Goal: Transaction & Acquisition: Purchase product/service

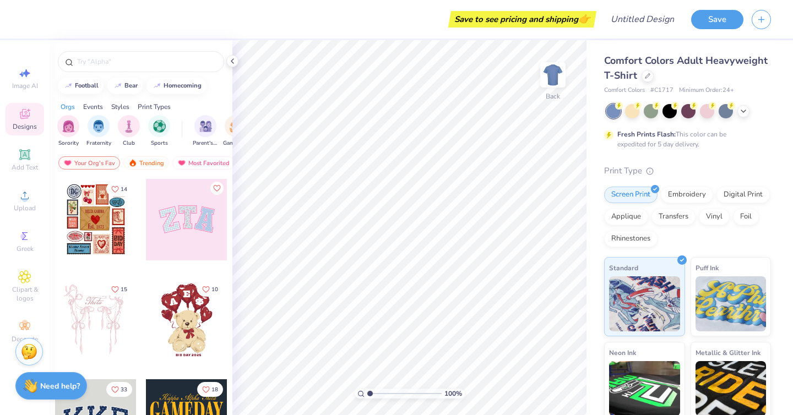
click at [194, 204] on div at bounding box center [186, 219] width 81 height 81
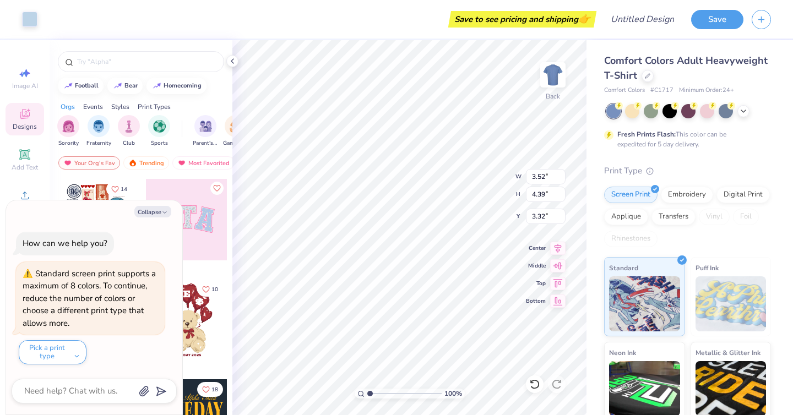
type textarea "x"
type input "9.71"
type input "4.86"
type input "3.00"
click at [151, 68] on div at bounding box center [141, 61] width 166 height 21
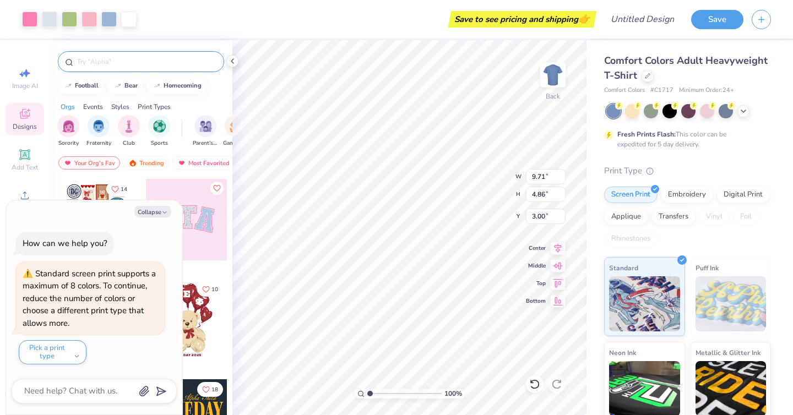
click at [132, 70] on div at bounding box center [141, 61] width 166 height 21
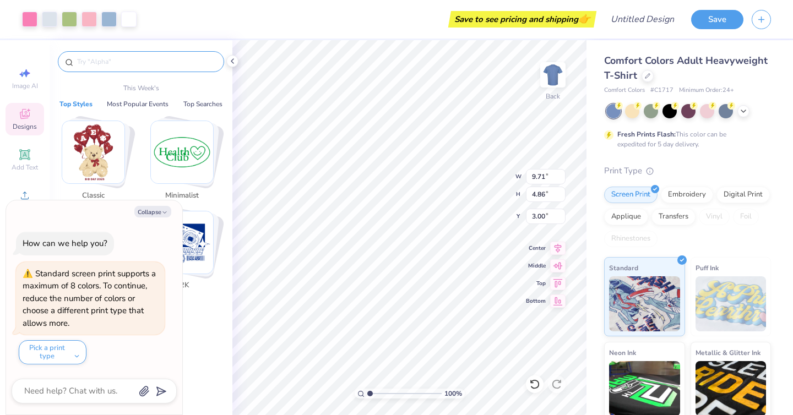
type textarea "x"
click at [115, 62] on input "text" at bounding box center [146, 61] width 141 height 11
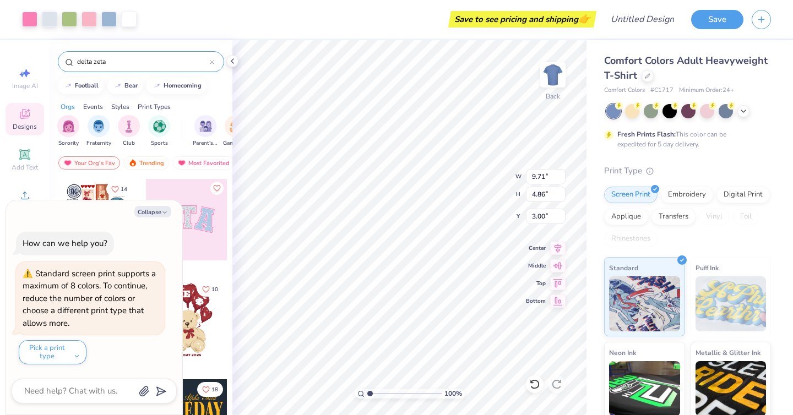
type input "delta zeta"
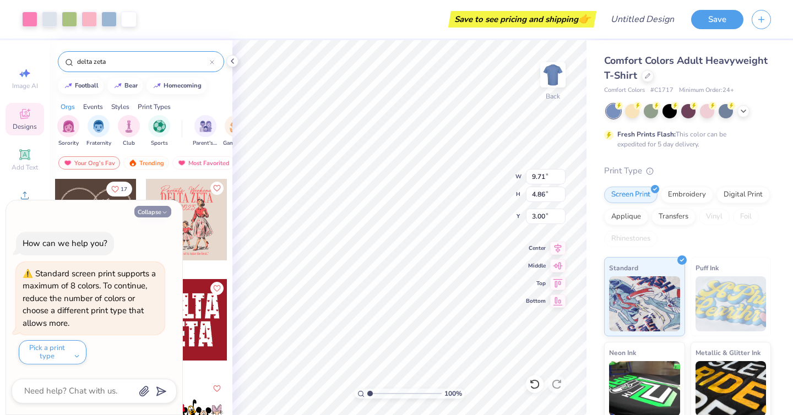
click at [152, 214] on button "Collapse" at bounding box center [152, 212] width 37 height 12
type textarea "x"
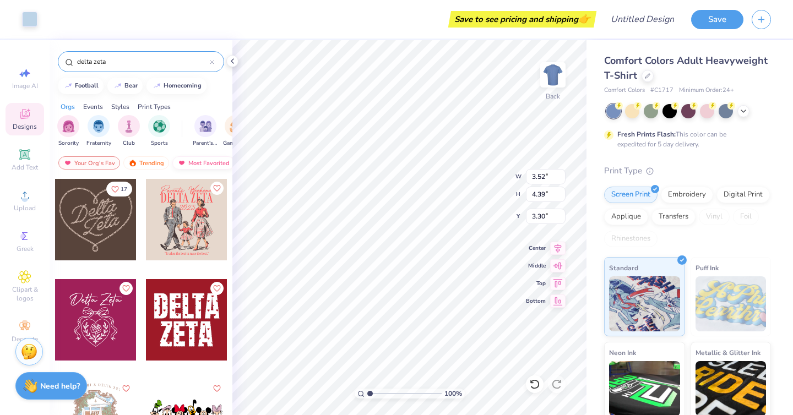
type input "3.28"
type input "4.31"
type input "3.35"
type input "3.63"
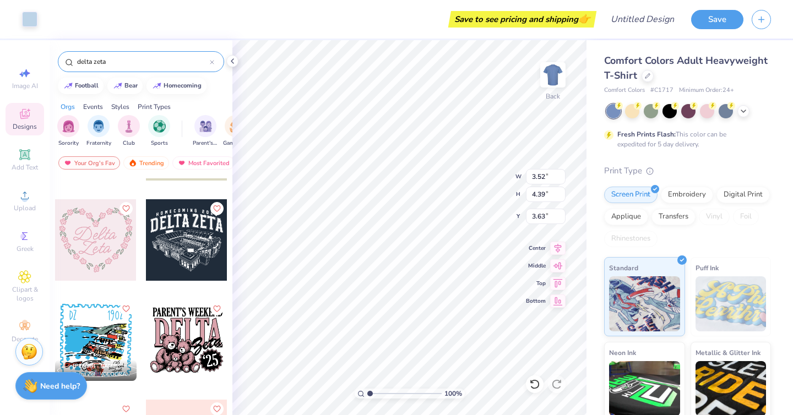
scroll to position [397, 0]
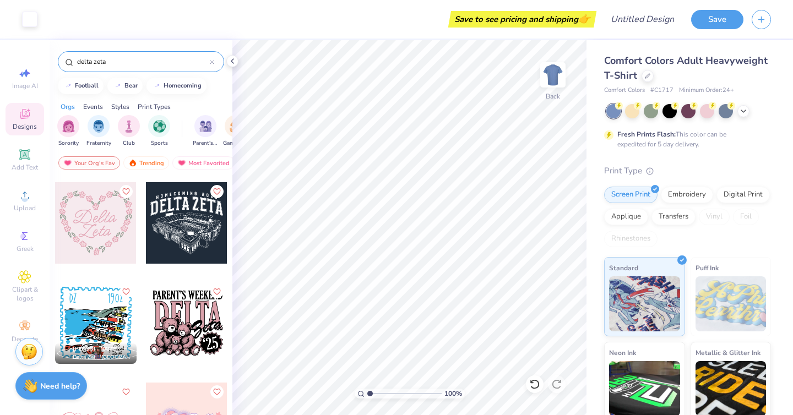
click at [750, 101] on div "Comfort Colors Adult Heavyweight T-Shirt Comfort Colors # C1717 Minimum Order: …" at bounding box center [687, 279] width 167 height 453
click at [746, 108] on icon at bounding box center [743, 110] width 9 height 9
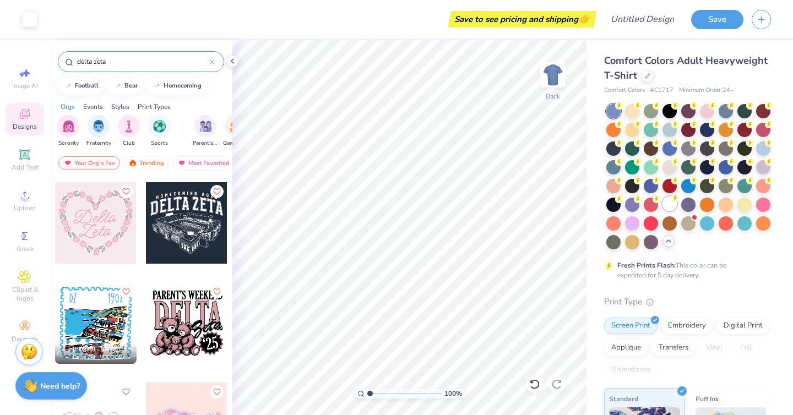
click at [671, 205] on div at bounding box center [669, 204] width 14 height 14
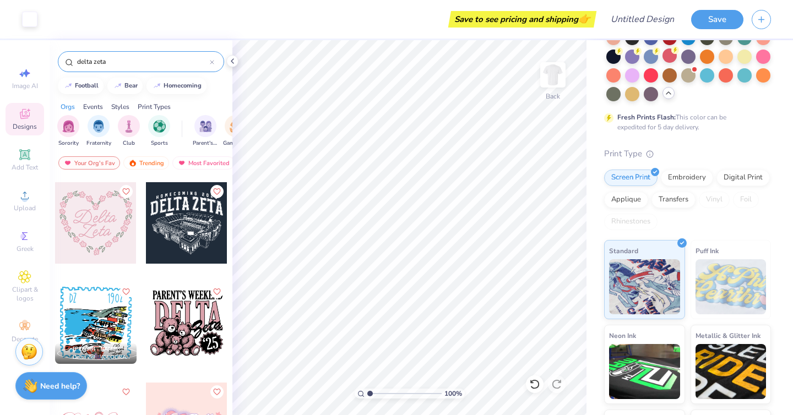
scroll to position [132, 0]
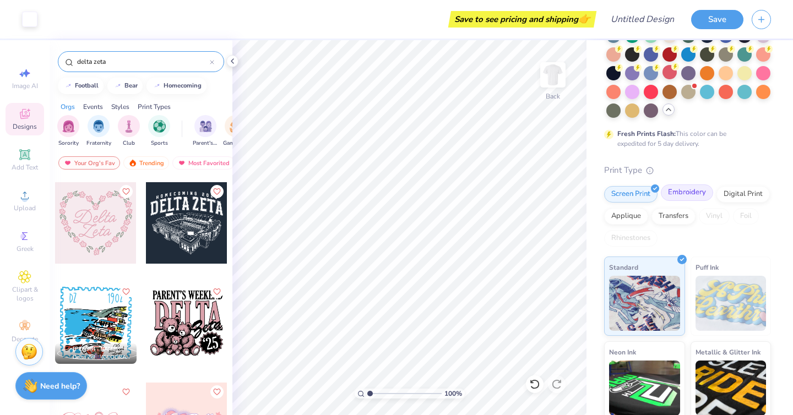
click at [688, 198] on div "Embroidery" at bounding box center [687, 192] width 52 height 17
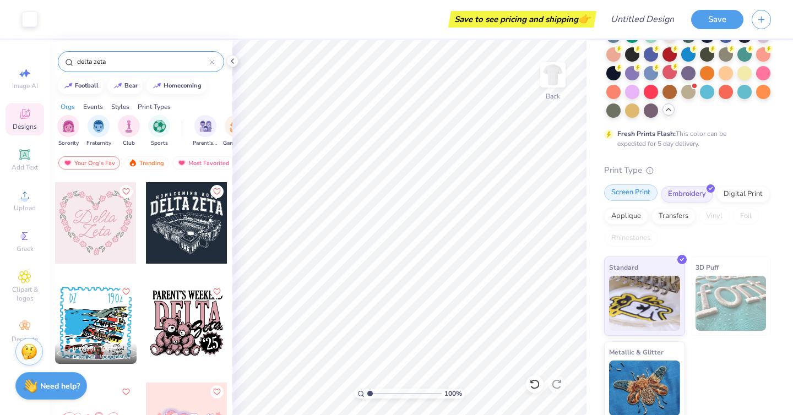
click at [642, 194] on div "Screen Print" at bounding box center [630, 192] width 53 height 17
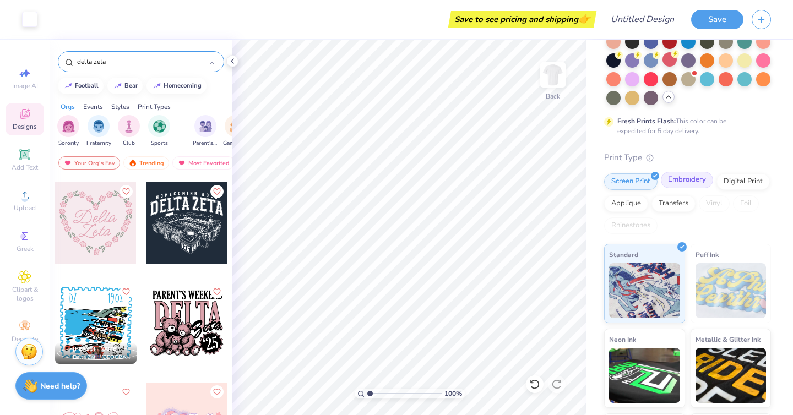
click at [675, 178] on div "Embroidery" at bounding box center [687, 180] width 52 height 17
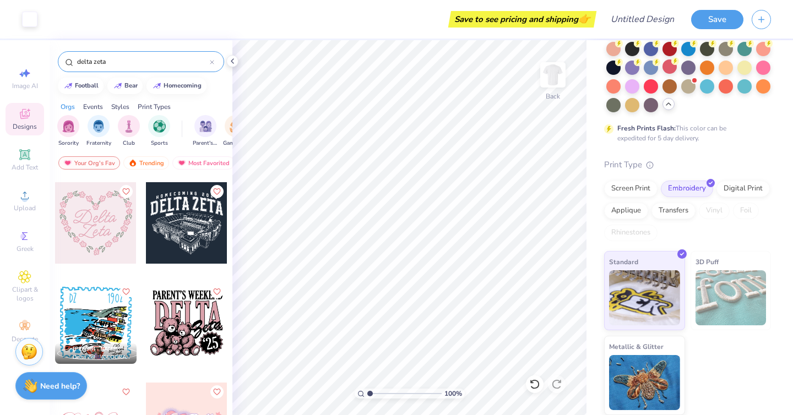
scroll to position [136, 0]
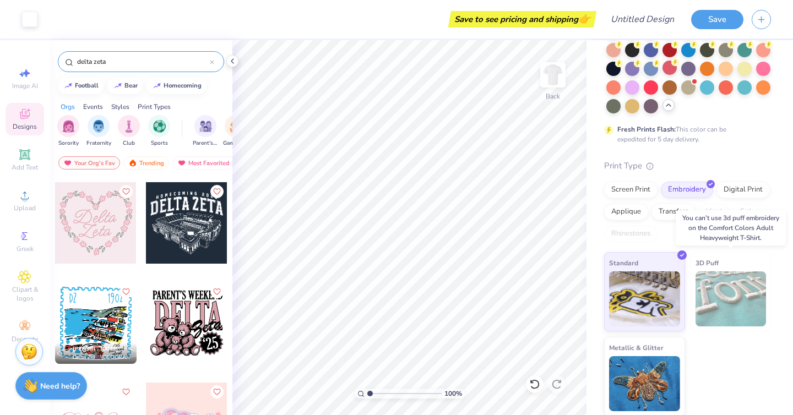
click at [706, 299] on img at bounding box center [730, 298] width 71 height 55
click at [699, 284] on img at bounding box center [730, 298] width 71 height 55
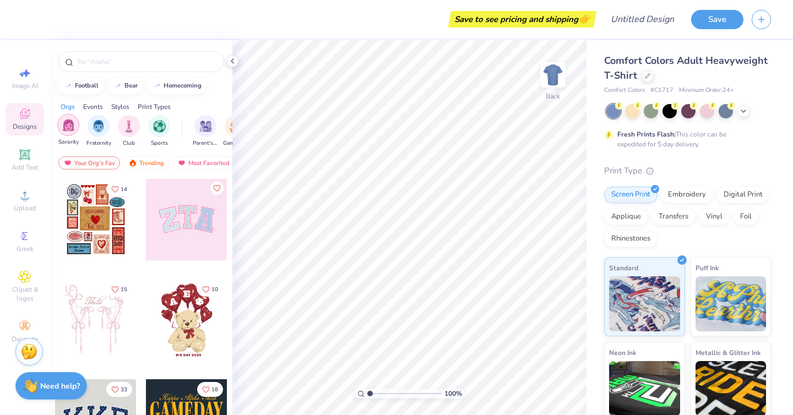
click at [73, 127] on img "filter for Sorority" at bounding box center [68, 125] width 13 height 13
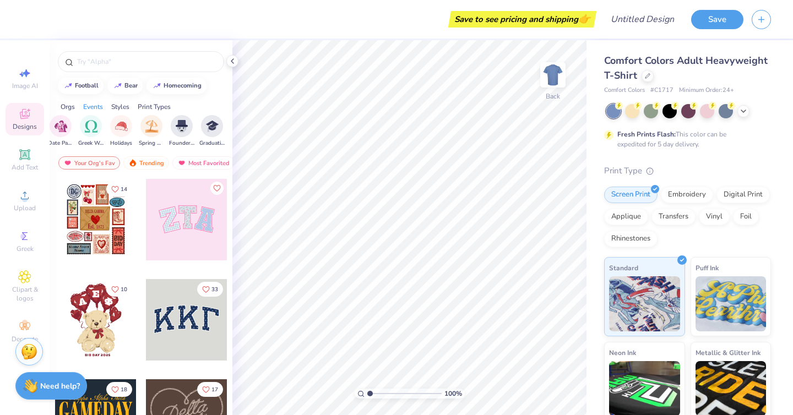
scroll to position [0, 472]
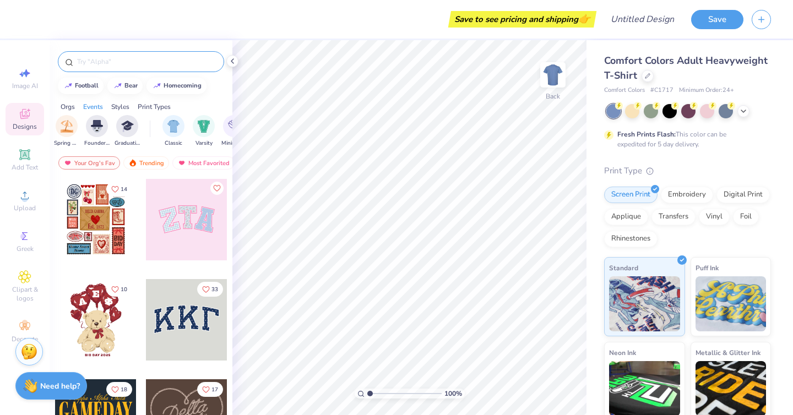
click at [148, 57] on input "text" at bounding box center [146, 61] width 141 height 11
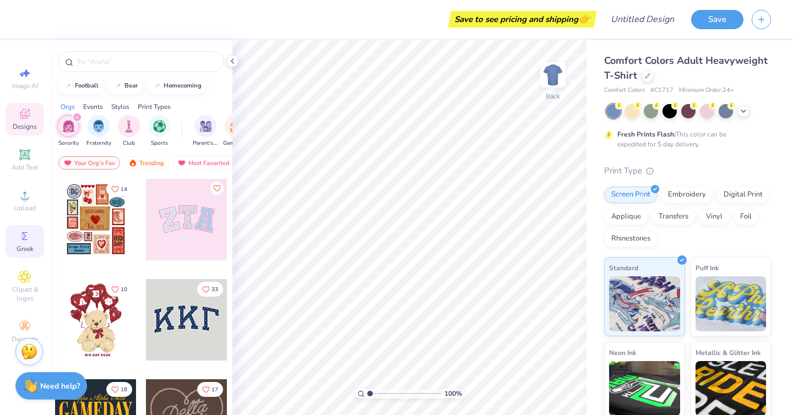
click at [31, 243] on div "Greek" at bounding box center [25, 241] width 39 height 32
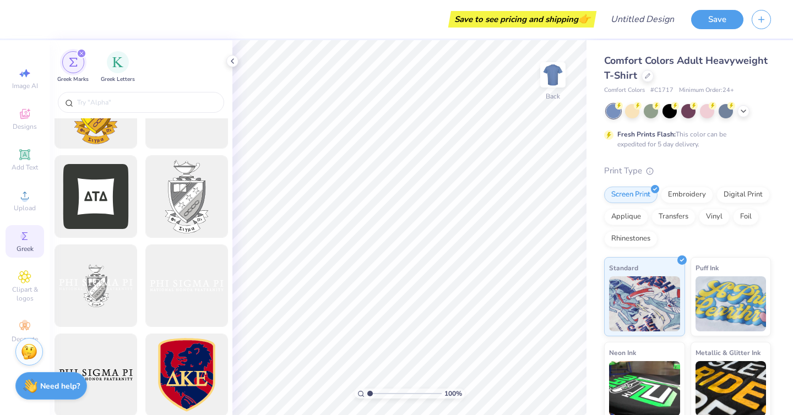
scroll to position [472, 0]
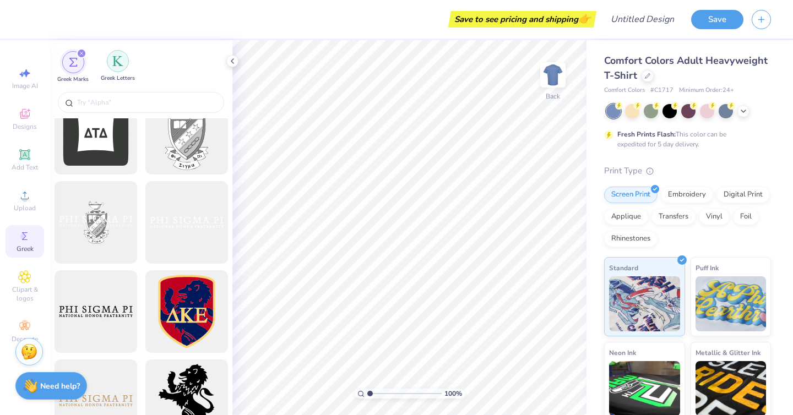
click at [110, 64] on div "filter for Greek Letters" at bounding box center [118, 61] width 22 height 22
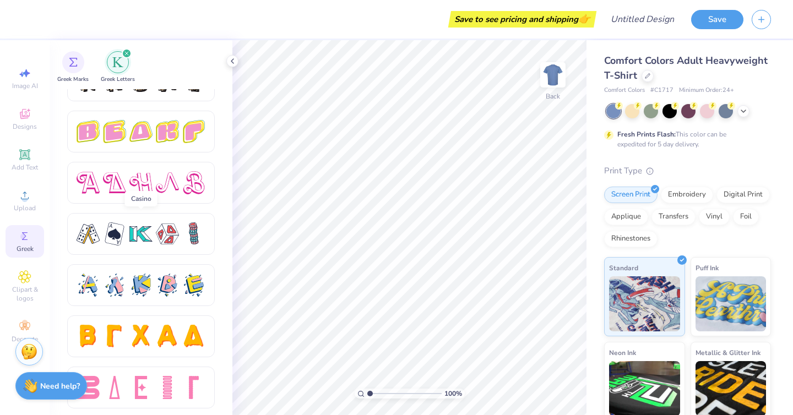
scroll to position [1874, 0]
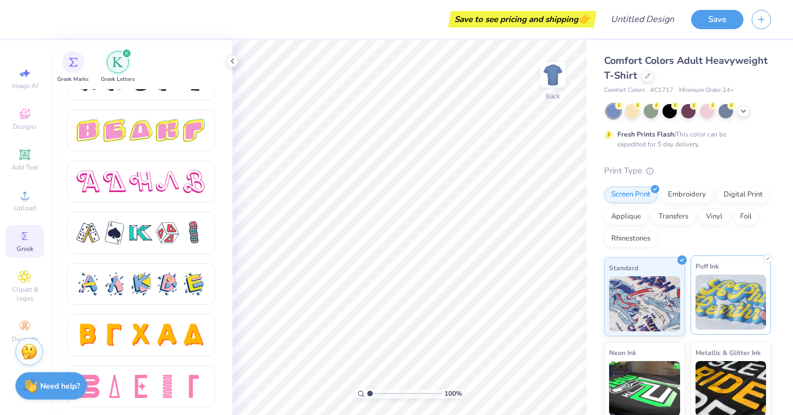
click at [752, 285] on img at bounding box center [730, 302] width 71 height 55
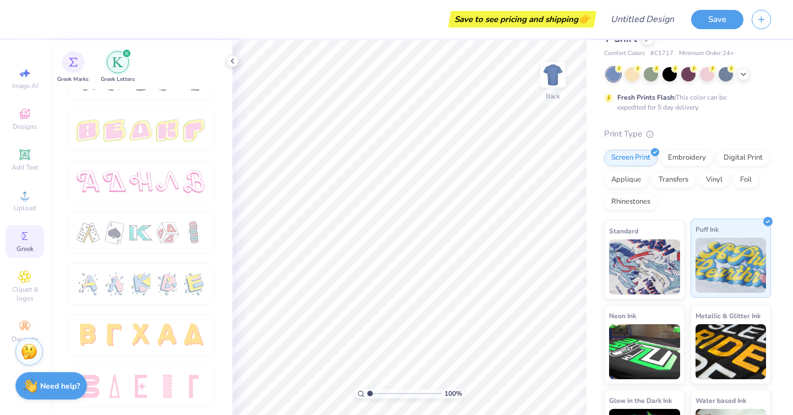
scroll to position [91, 0]
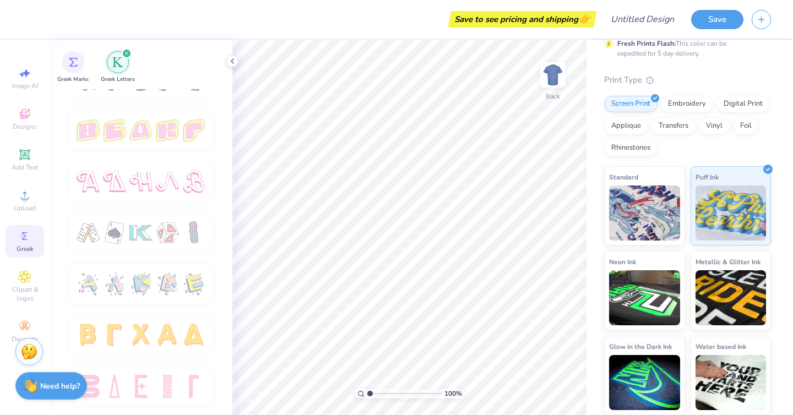
click at [230, 207] on div at bounding box center [149, 252] width 165 height 327
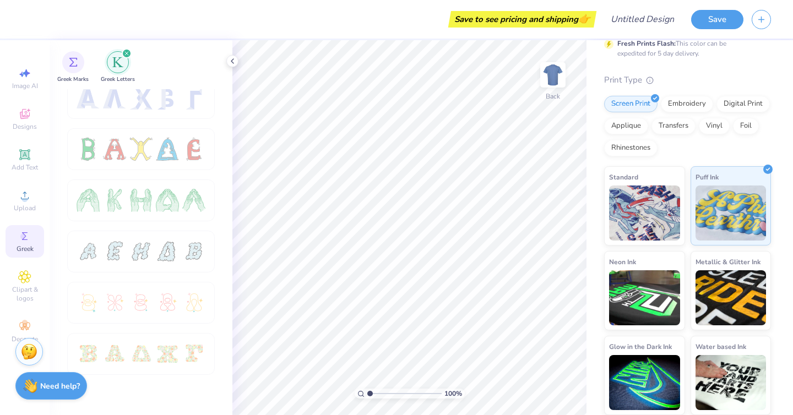
scroll to position [0, 0]
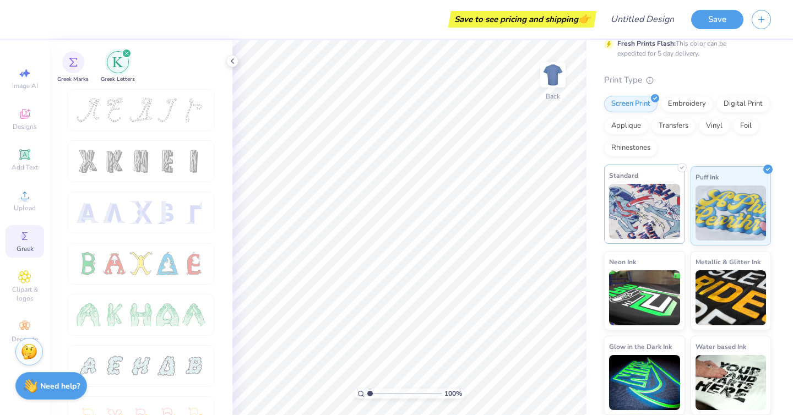
click at [645, 217] on img at bounding box center [644, 211] width 71 height 55
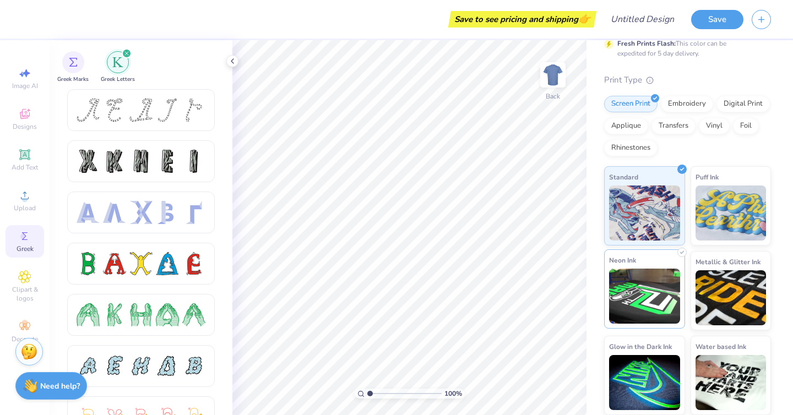
click at [648, 313] on img at bounding box center [644, 296] width 71 height 55
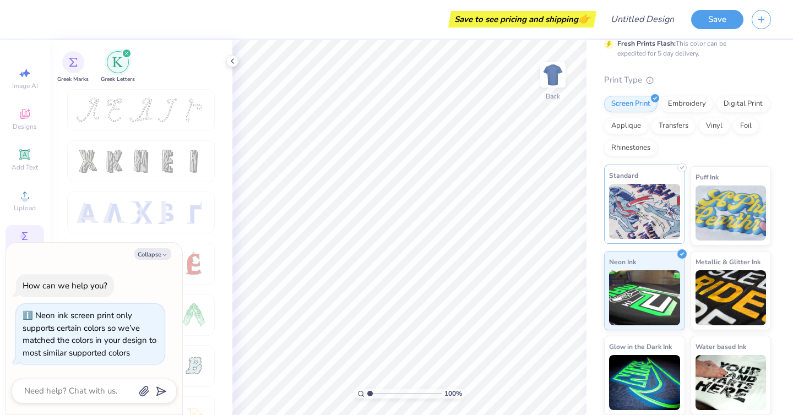
click at [644, 215] on img at bounding box center [644, 211] width 71 height 55
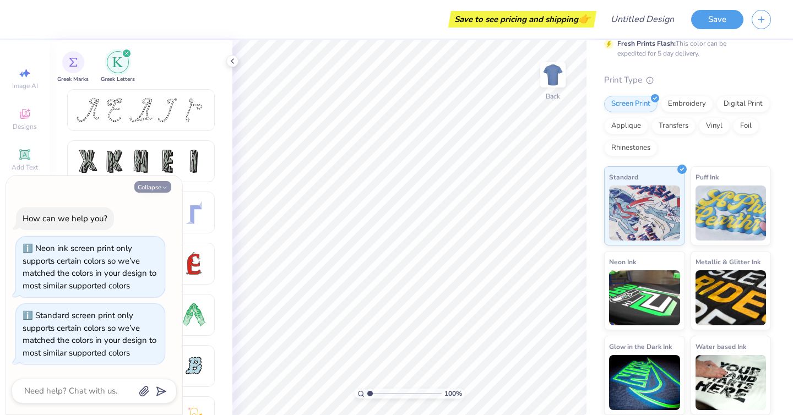
click at [152, 185] on button "Collapse" at bounding box center [152, 187] width 37 height 12
type textarea "x"
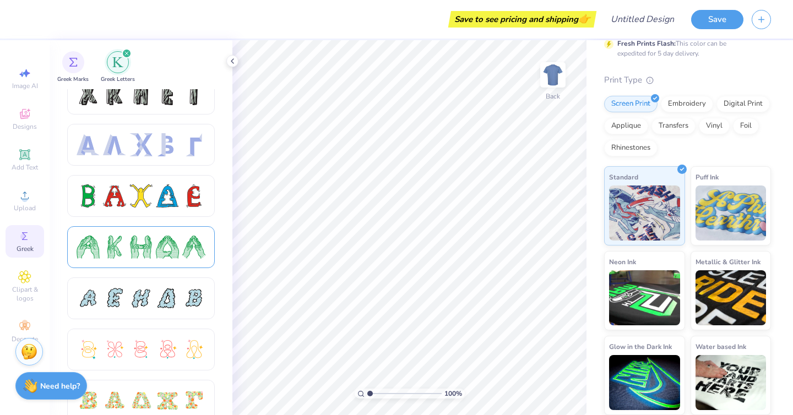
scroll to position [68, 0]
click at [195, 243] on div at bounding box center [193, 246] width 23 height 23
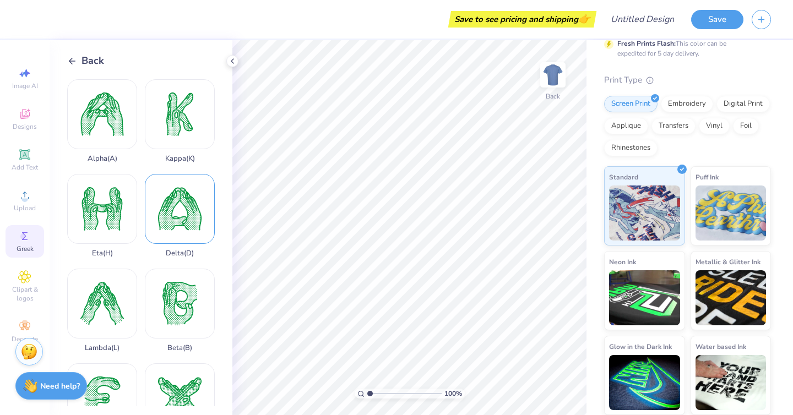
click at [186, 223] on div "Delta ( D )" at bounding box center [180, 216] width 70 height 84
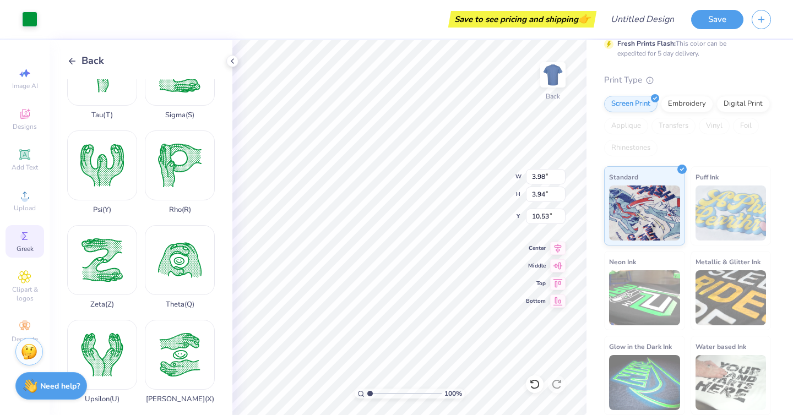
scroll to position [811, 0]
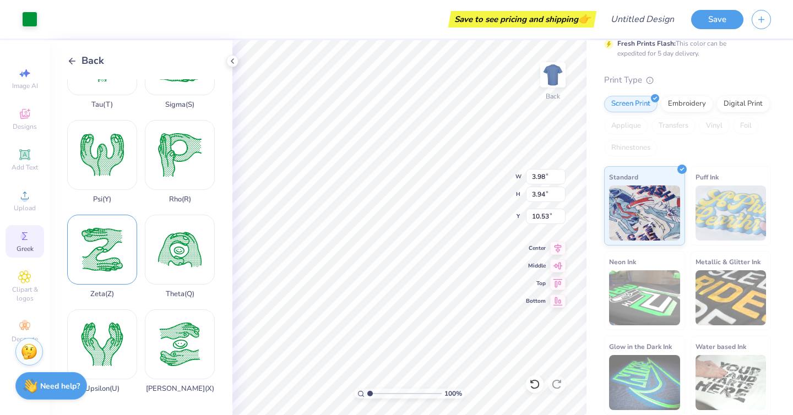
click at [115, 261] on div "Zeta ( Z )" at bounding box center [102, 257] width 70 height 84
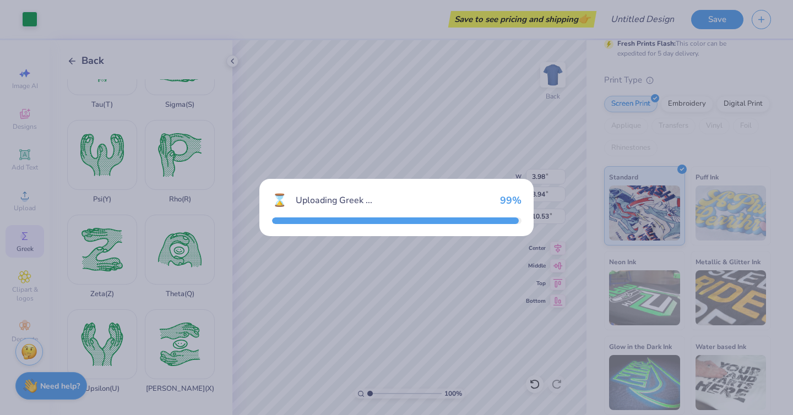
type input "3.75"
type input "3.95"
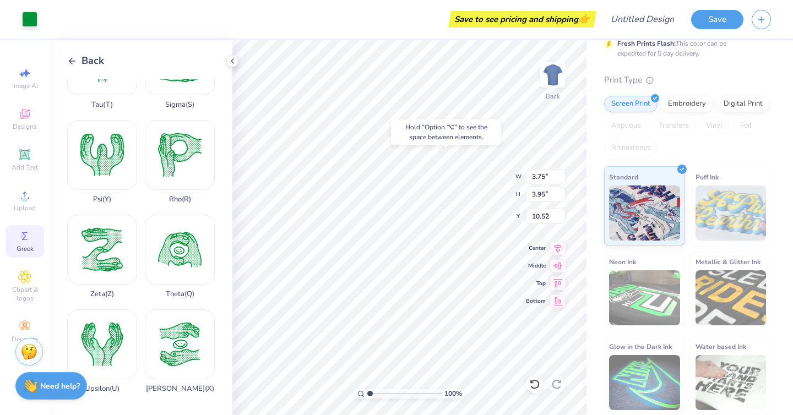
type input "5.66"
type input "3.98"
type input "3.94"
type input "5.68"
type input "3.75"
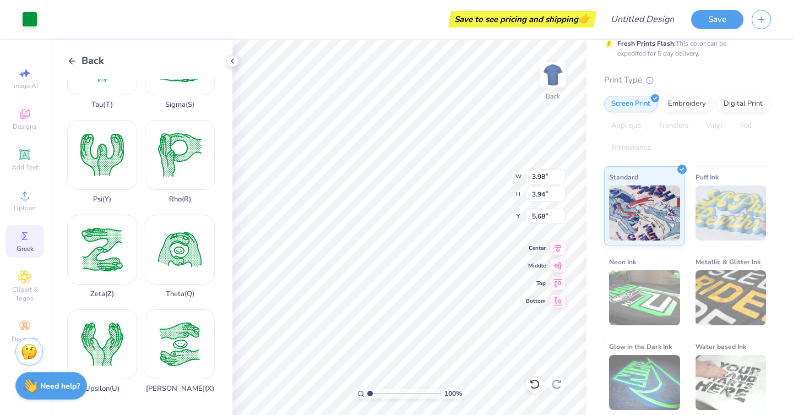
type input "3.95"
type input "5.66"
type input "3.98"
type input "3.94"
type input "5.68"
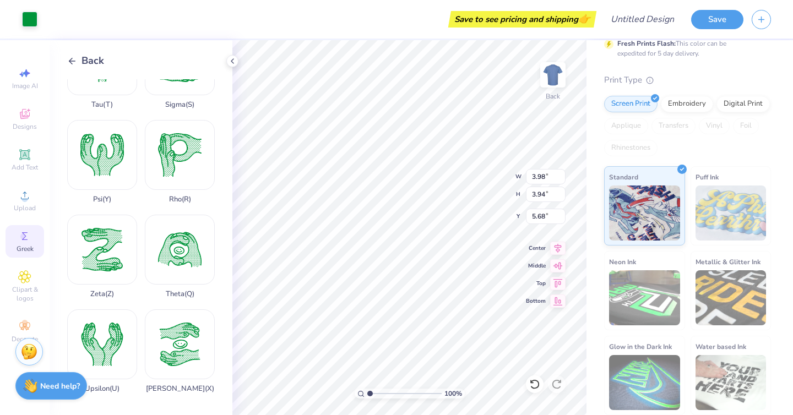
type input "8.50"
type input "3.95"
type input "5.59"
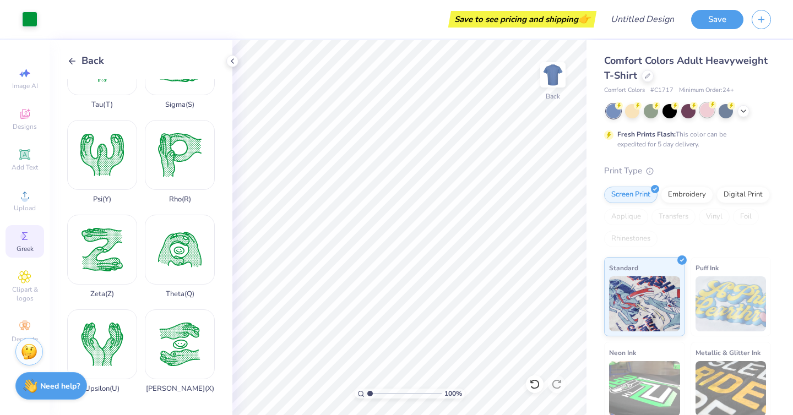
click at [707, 105] on div at bounding box center [707, 110] width 14 height 14
type input "8.49"
click at [742, 111] on icon at bounding box center [743, 110] width 9 height 9
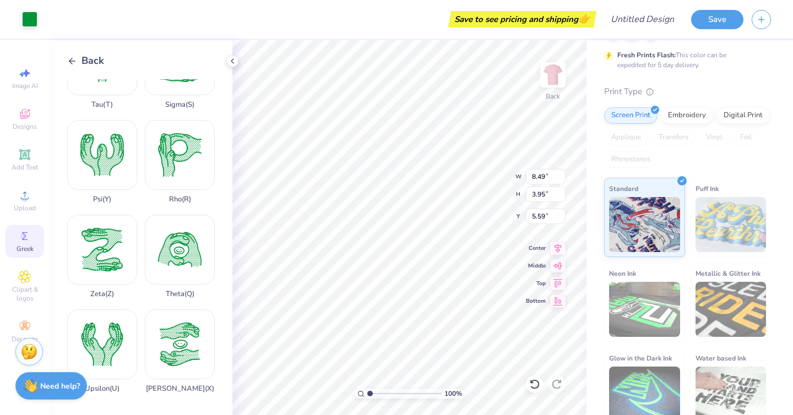
scroll to position [222, 0]
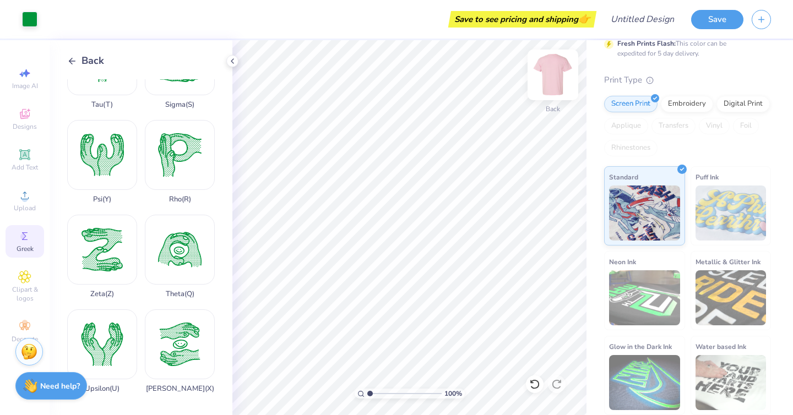
click at [548, 67] on img at bounding box center [553, 75] width 44 height 44
click at [544, 82] on img at bounding box center [553, 75] width 44 height 44
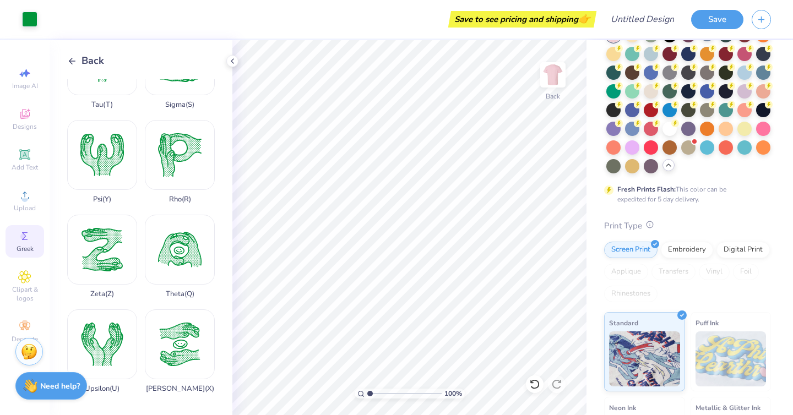
scroll to position [0, 0]
